Goal: Task Accomplishment & Management: Complete application form

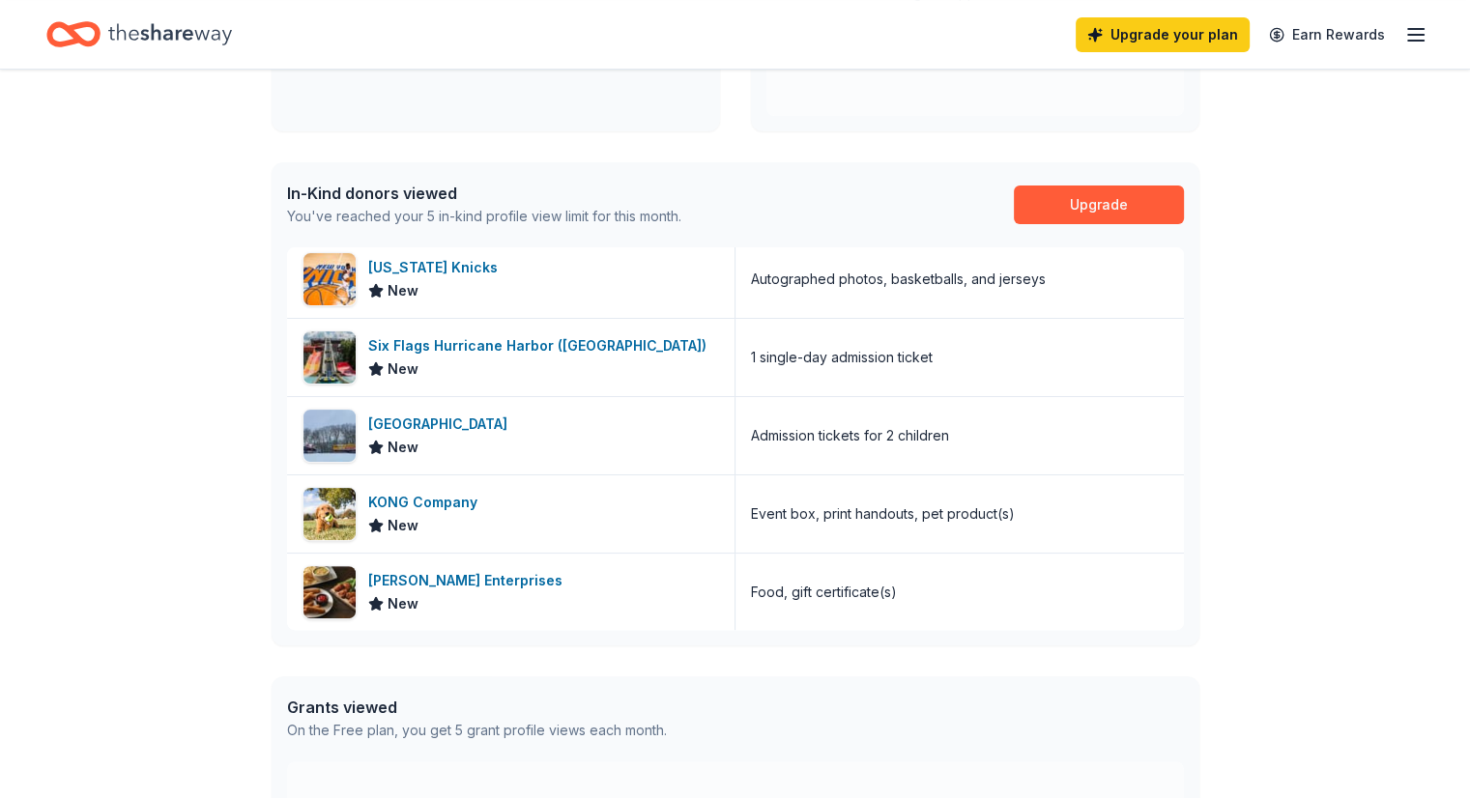
scroll to position [424, 0]
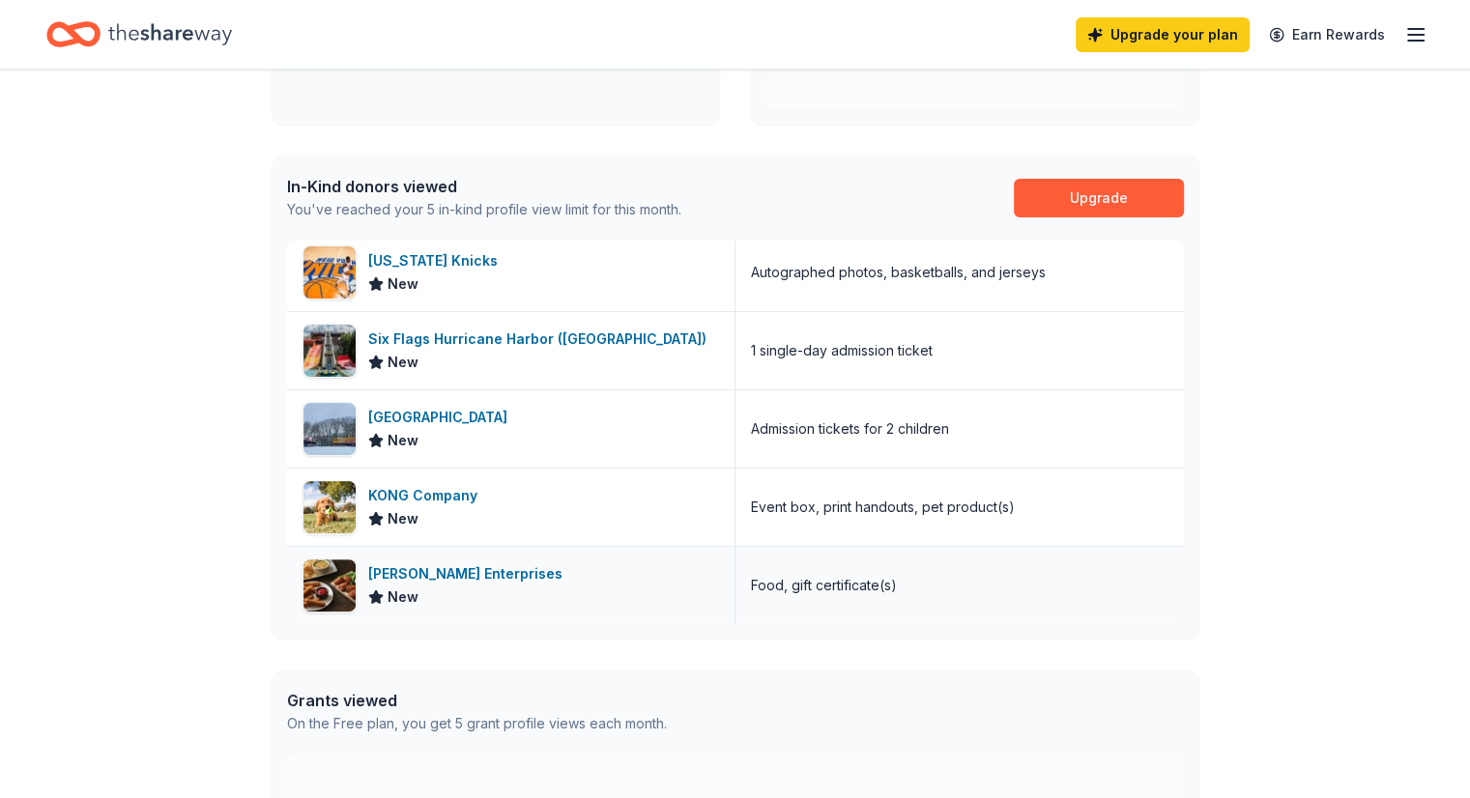
click at [445, 577] on div "[PERSON_NAME] Enterprises" at bounding box center [469, 573] width 202 height 23
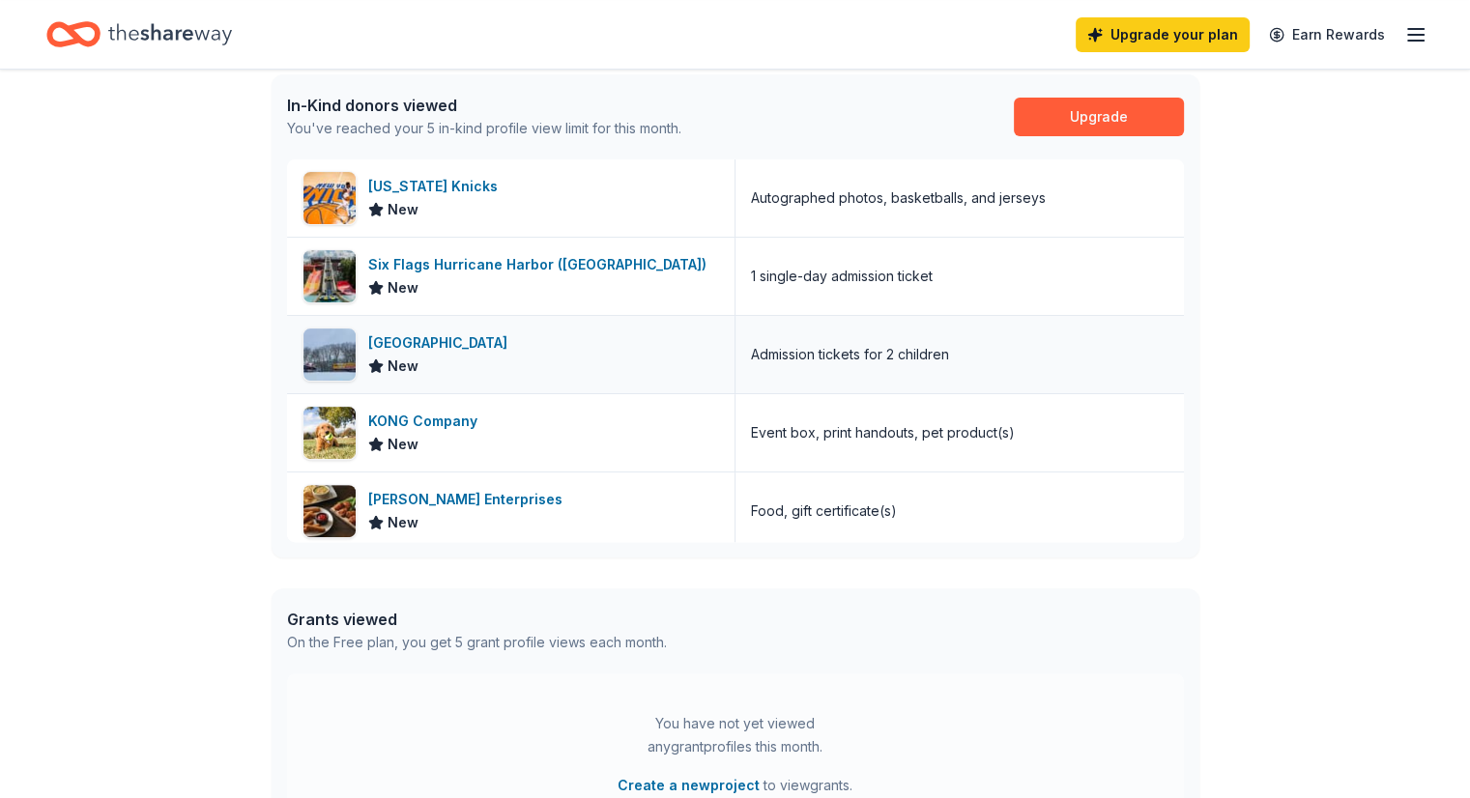
scroll to position [0, 0]
click at [476, 274] on div "Six Flags Hurricane Harbor ([GEOGRAPHIC_DATA])" at bounding box center [541, 264] width 346 height 23
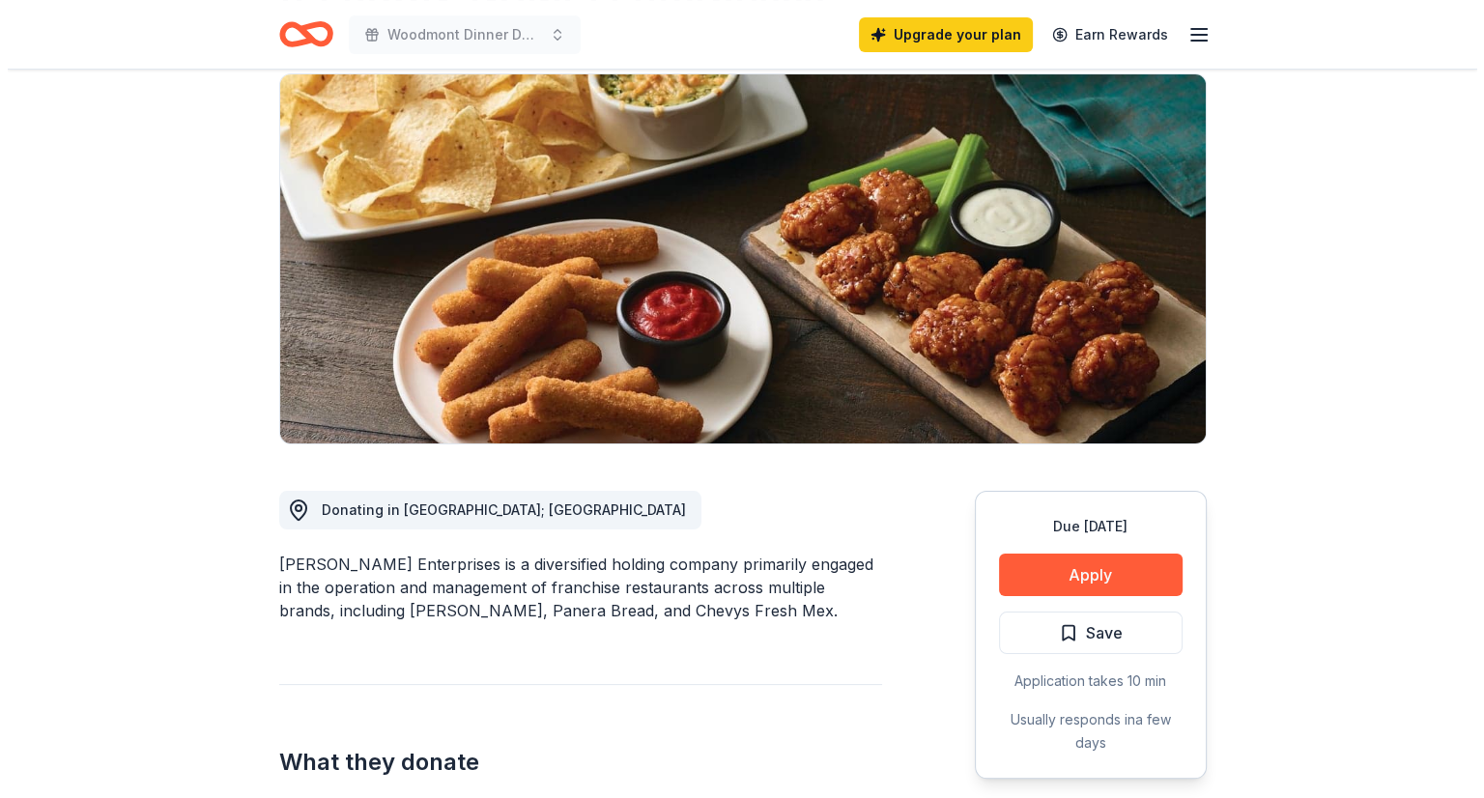
scroll to position [157, 0]
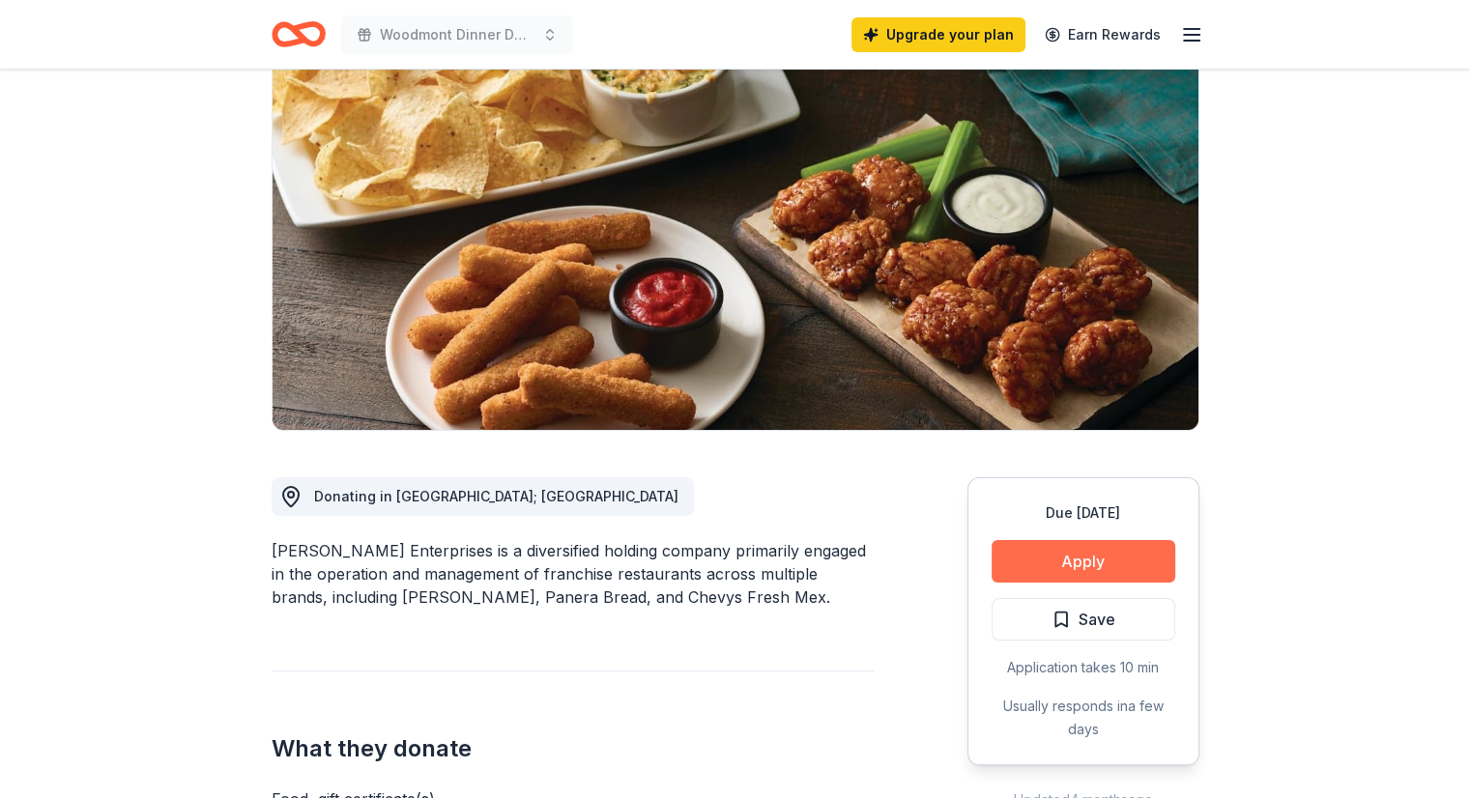
click at [1038, 555] on button "Apply" at bounding box center [1083, 561] width 184 height 43
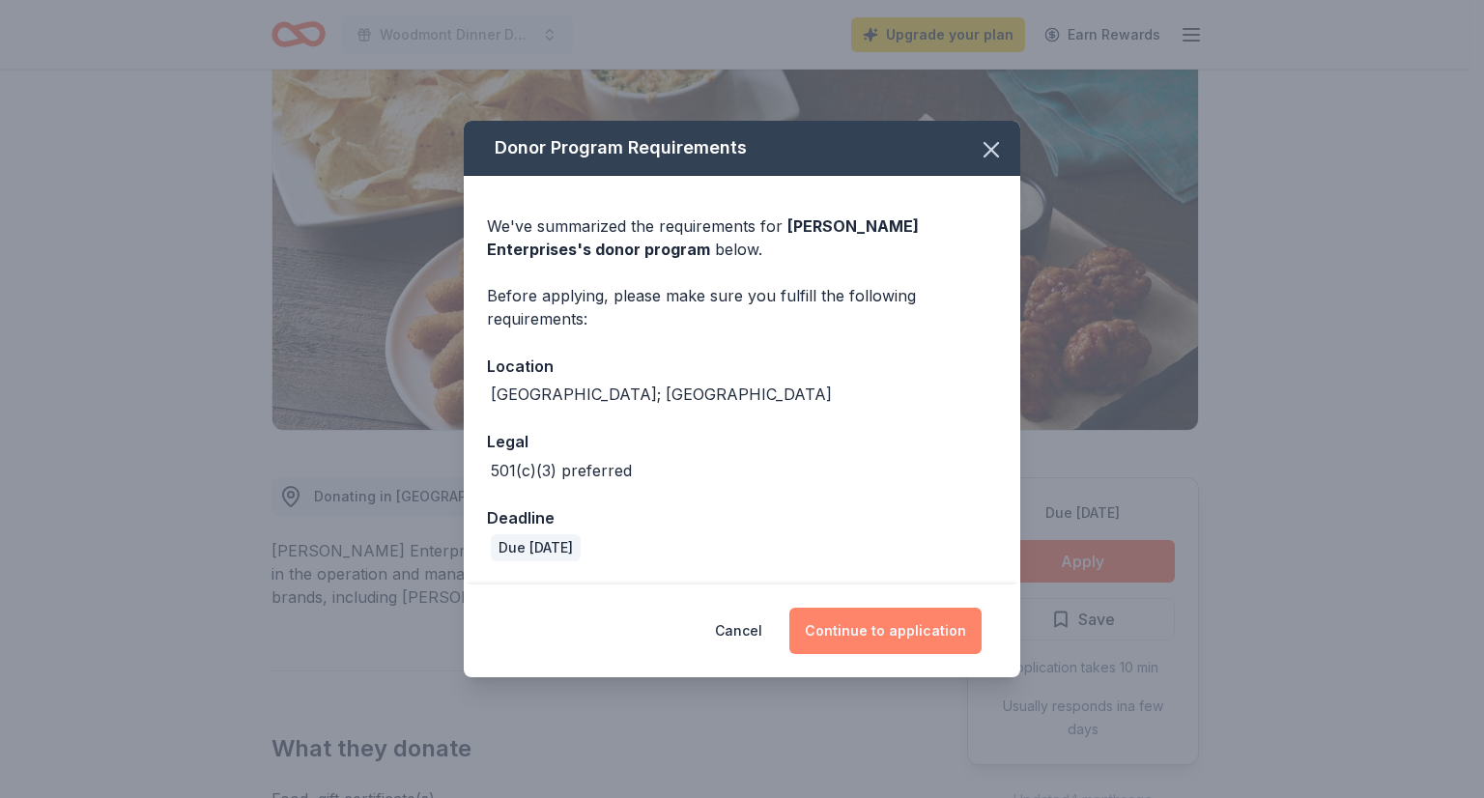
click at [857, 634] on button "Continue to application" at bounding box center [885, 631] width 192 height 46
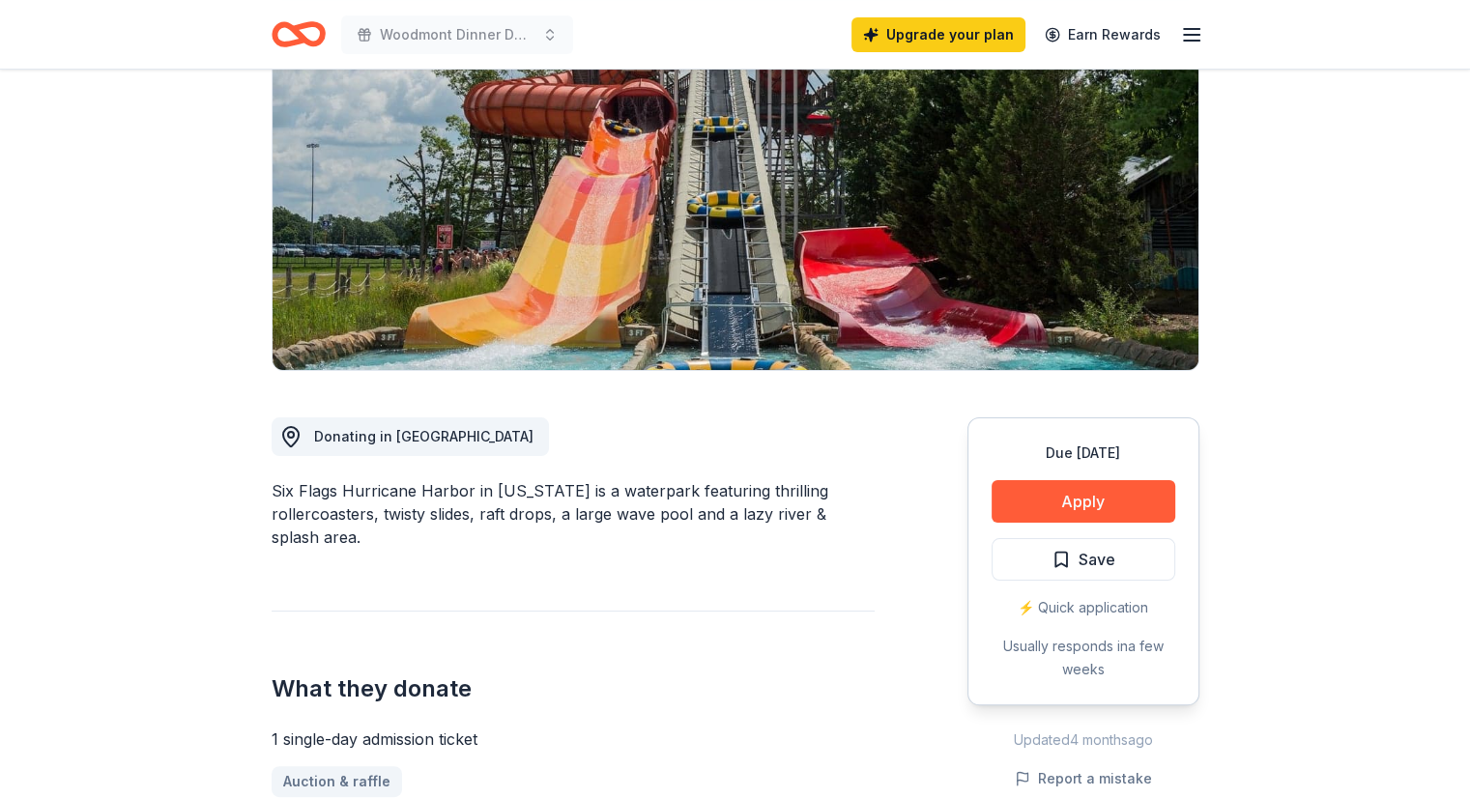
scroll to position [271, 0]
click at [1022, 480] on button "Apply" at bounding box center [1083, 501] width 184 height 43
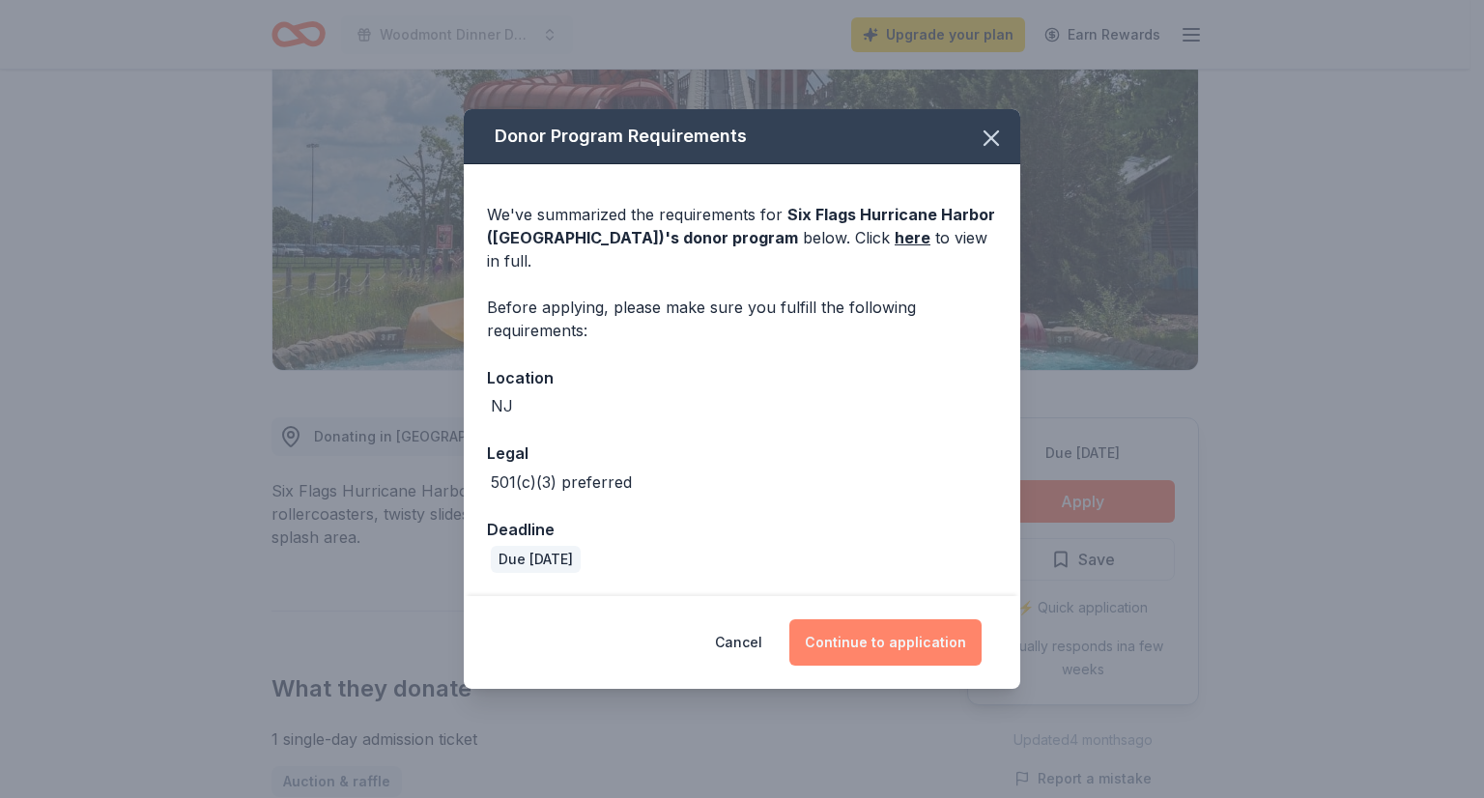
click at [872, 629] on button "Continue to application" at bounding box center [885, 642] width 192 height 46
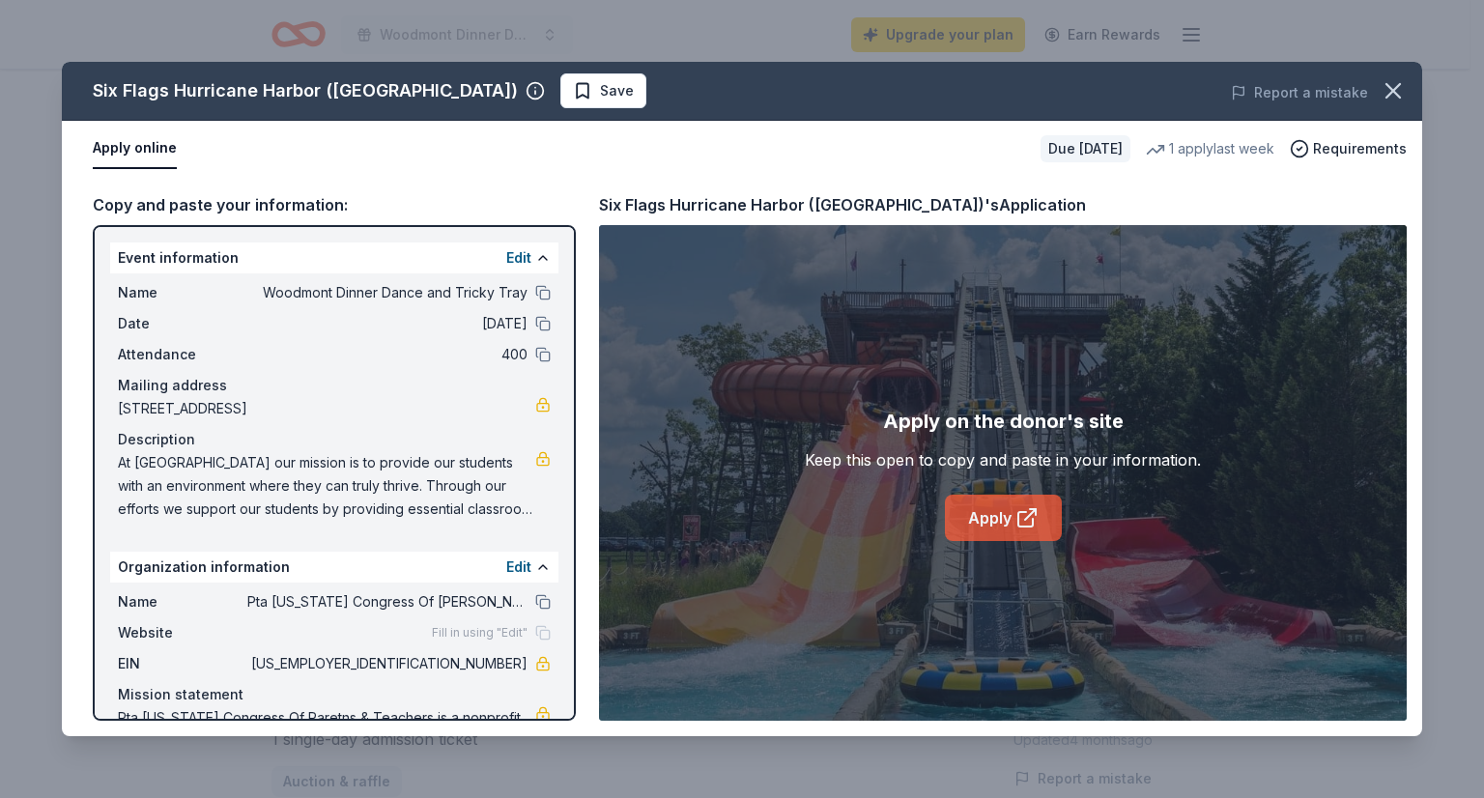
drag, startPoint x: 1011, startPoint y: 510, endPoint x: 982, endPoint y: 510, distance: 29.0
click at [982, 510] on link "Apply" at bounding box center [1003, 518] width 117 height 46
click at [1395, 93] on icon "button" at bounding box center [1393, 91] width 14 height 14
